Goal: Information Seeking & Learning: Learn about a topic

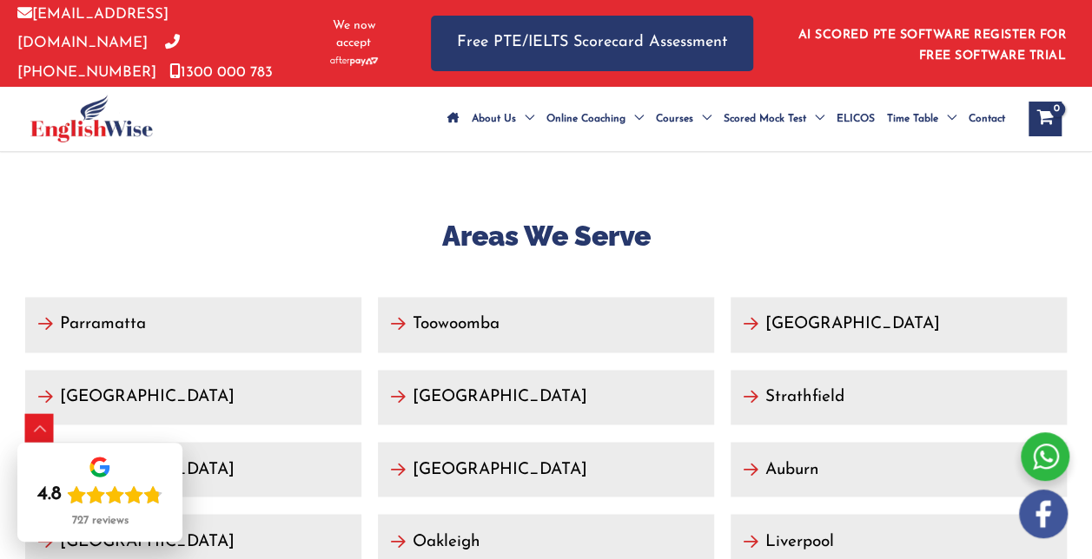
scroll to position [7836, 0]
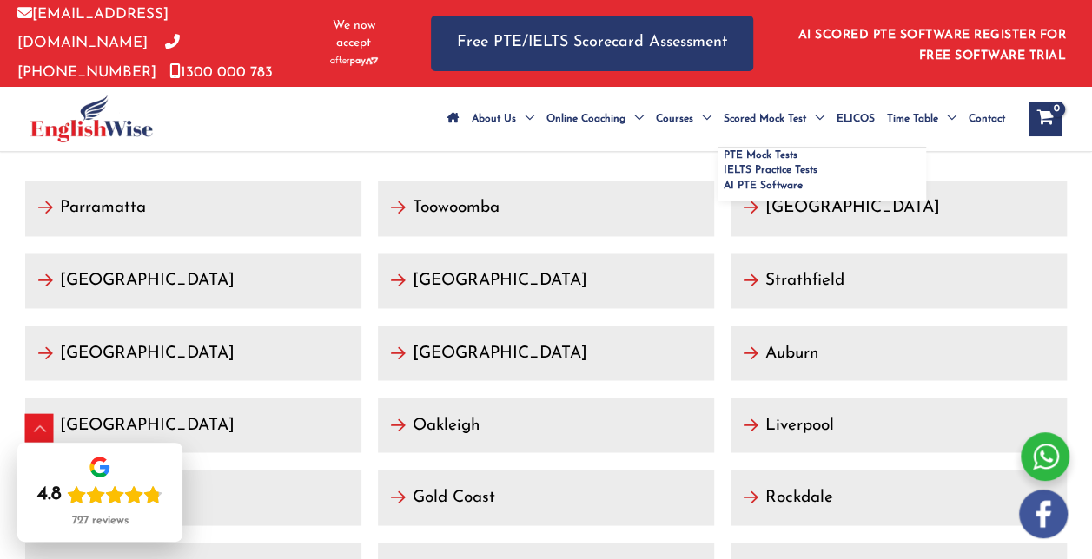
click at [723, 106] on span "Scored Mock Test" at bounding box center [764, 119] width 82 height 61
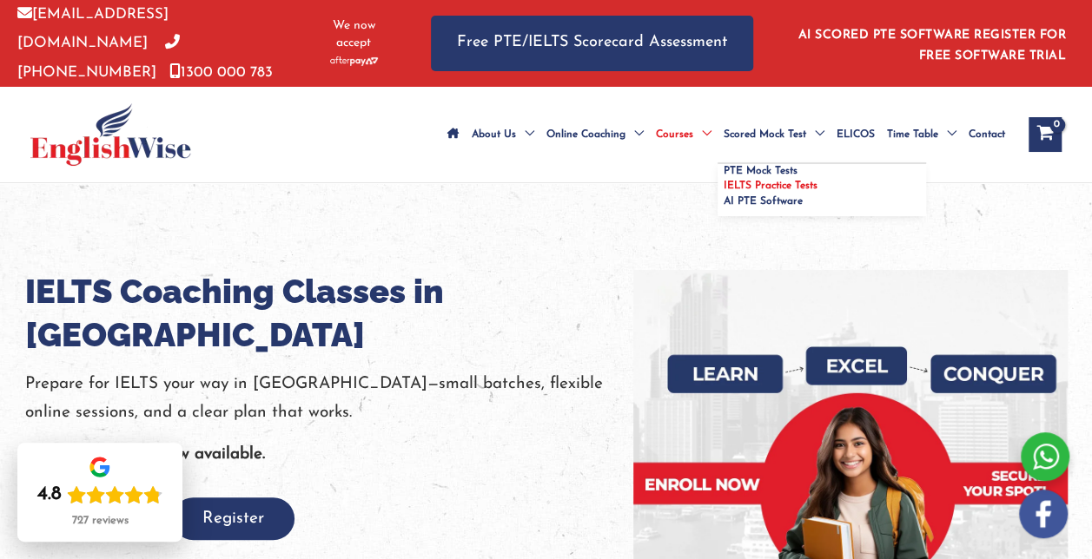
click at [723, 191] on span "IELTS Practice Tests" at bounding box center [770, 186] width 94 height 10
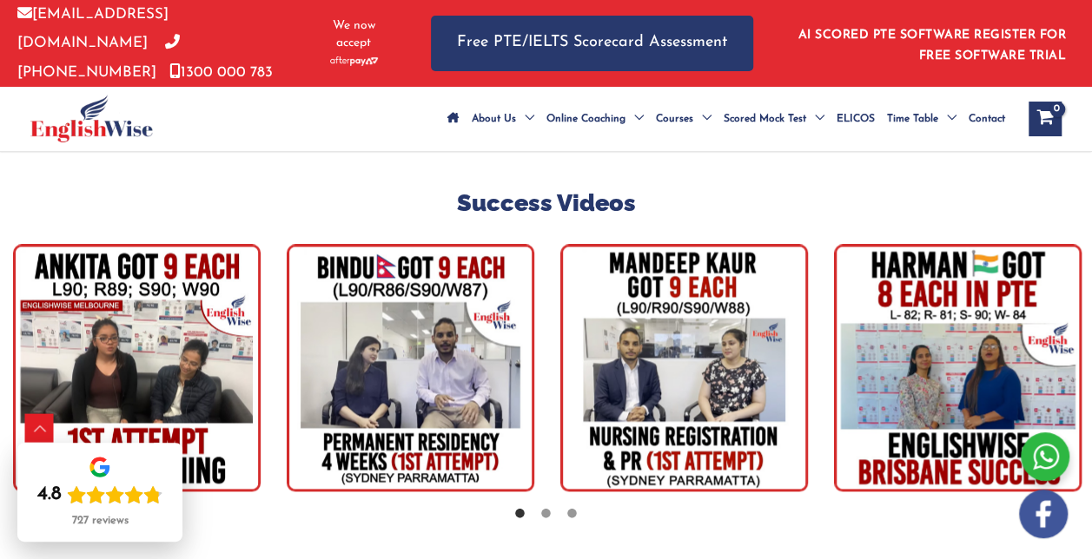
scroll to position [4306, 0]
